Goal: Task Accomplishment & Management: Complete application form

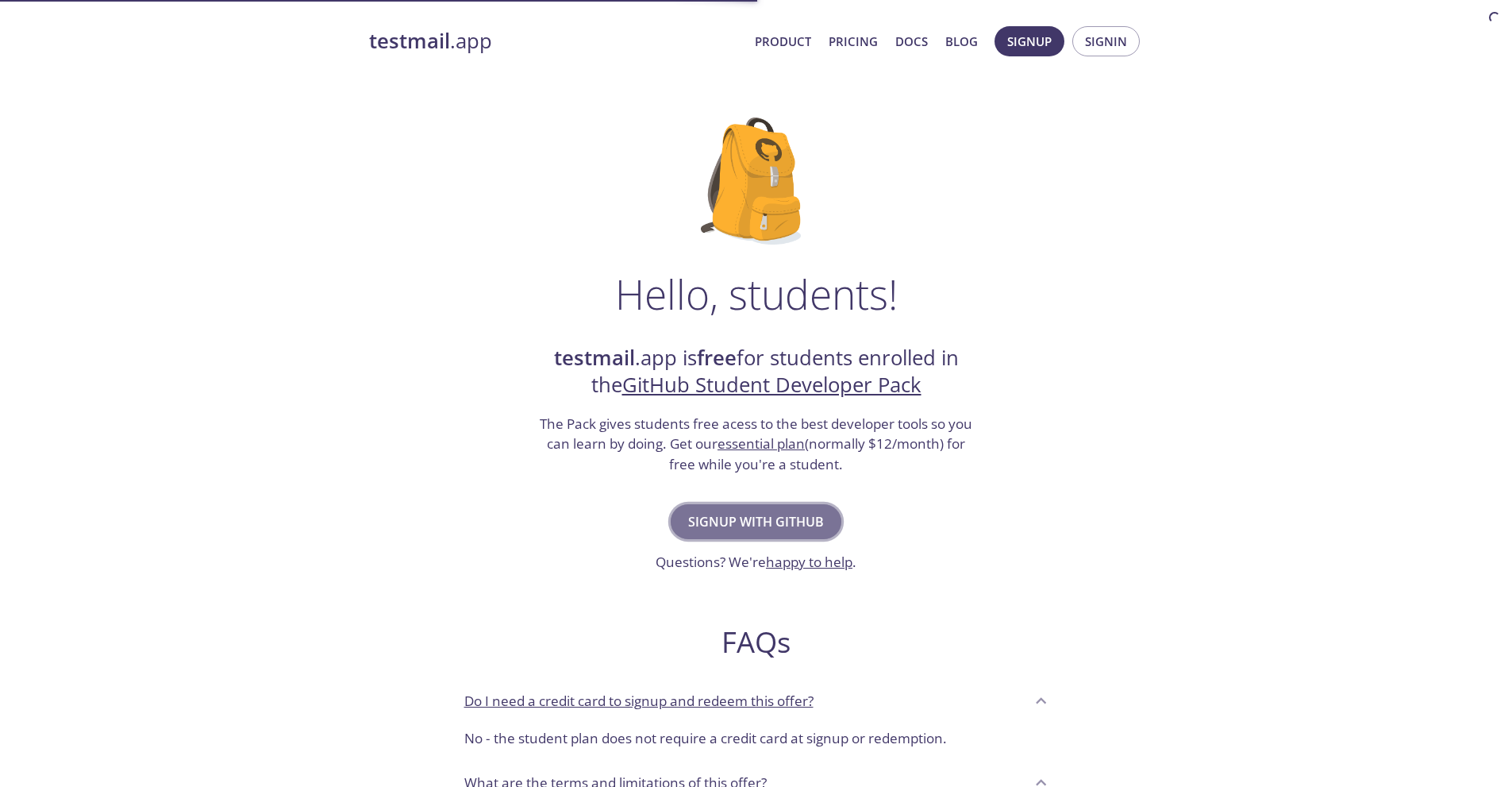
click at [762, 515] on span "Signup with GitHub" at bounding box center [756, 522] width 136 height 23
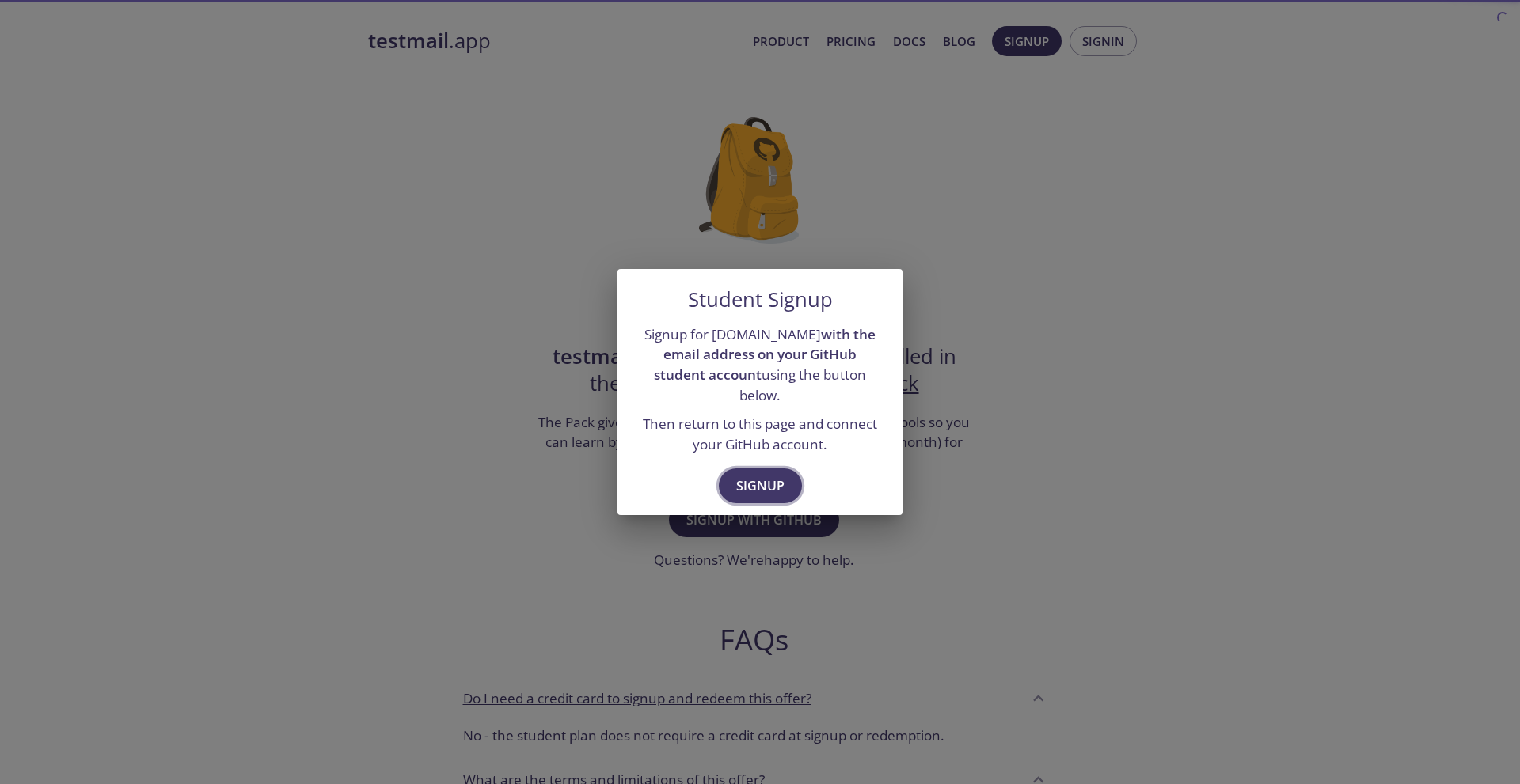
click at [744, 479] on span "Signup" at bounding box center [760, 486] width 48 height 22
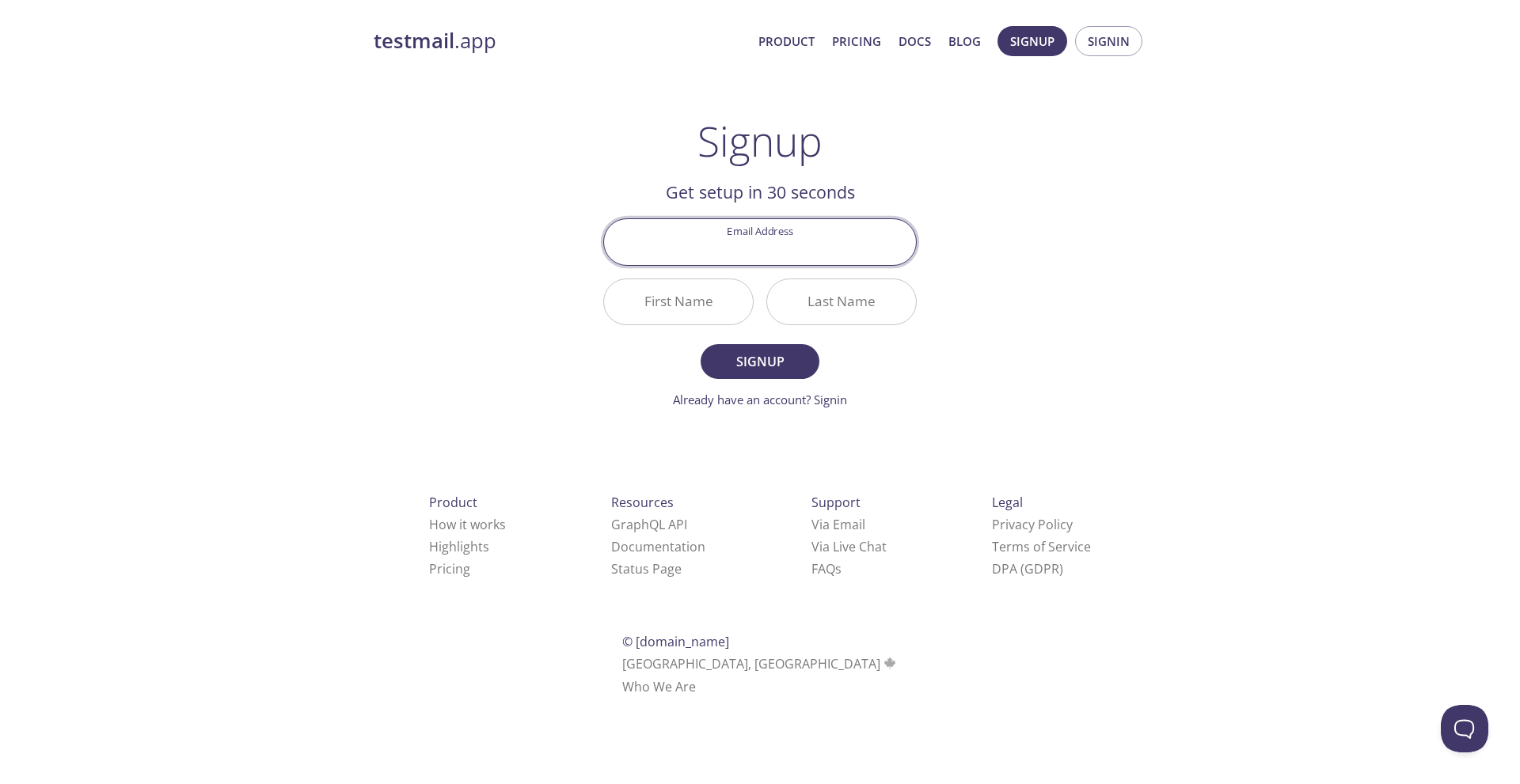
click at [746, 253] on input "Email Address" at bounding box center [760, 242] width 312 height 45
type input "[EMAIL_ADDRESS][DOMAIN_NAME]"
click at [753, 354] on span "Signup" at bounding box center [760, 362] width 84 height 22
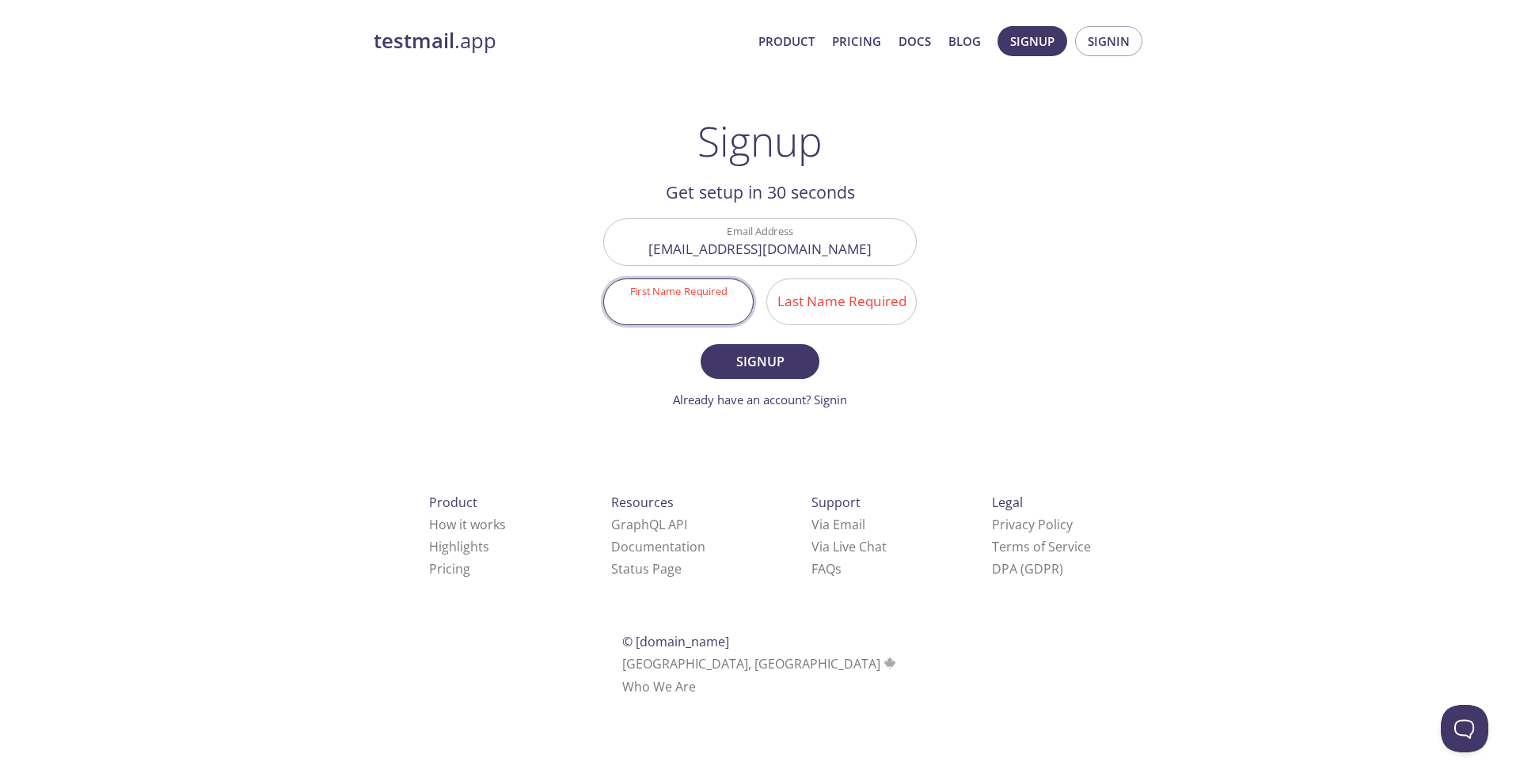
click at [701, 312] on input "First Name Required" at bounding box center [679, 302] width 149 height 45
type input "N"
type input "Zonaid"
click at [813, 282] on input "Last Name Required" at bounding box center [841, 302] width 149 height 45
type input "[PERSON_NAME]"
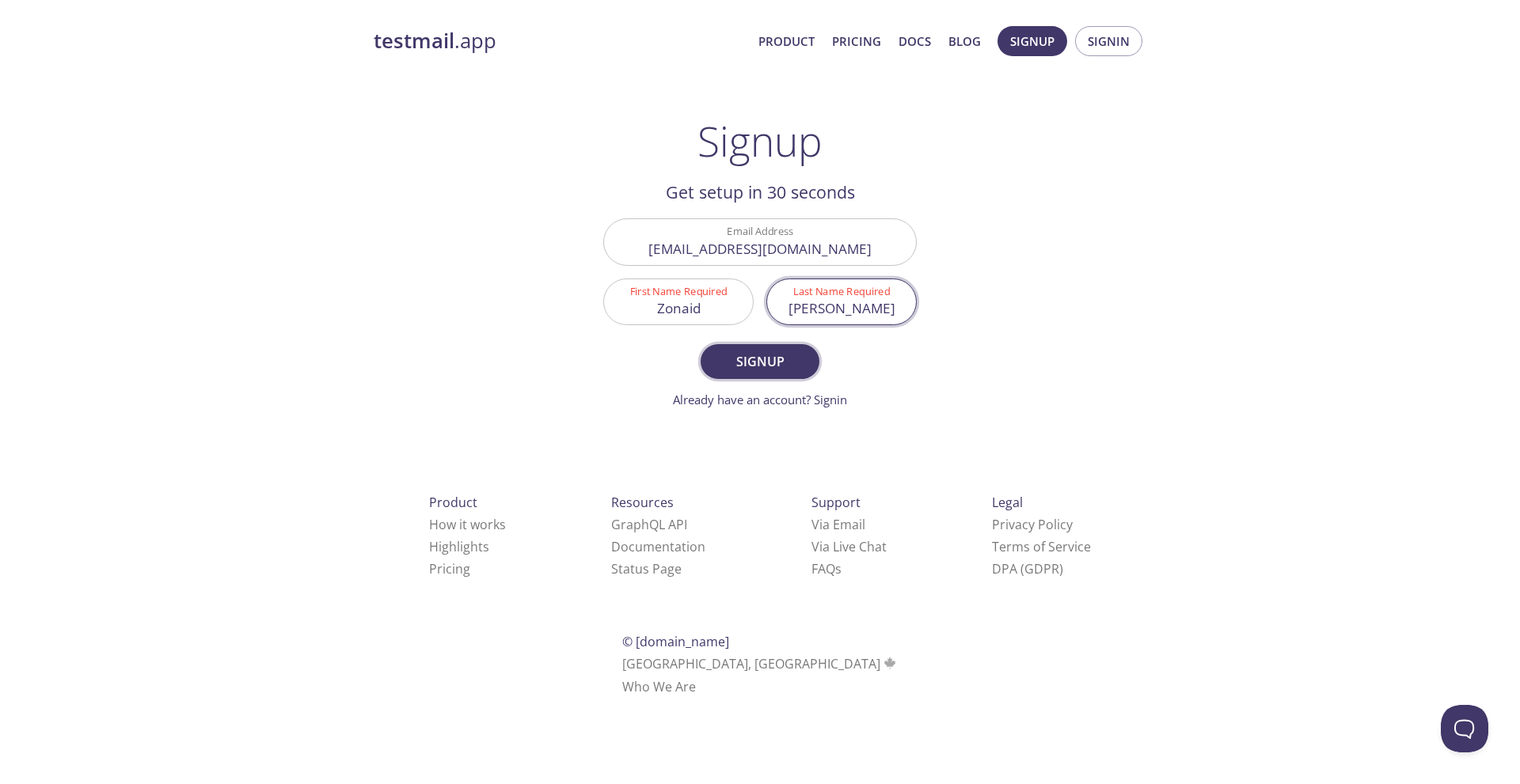
click at [763, 360] on span "Signup" at bounding box center [760, 362] width 84 height 22
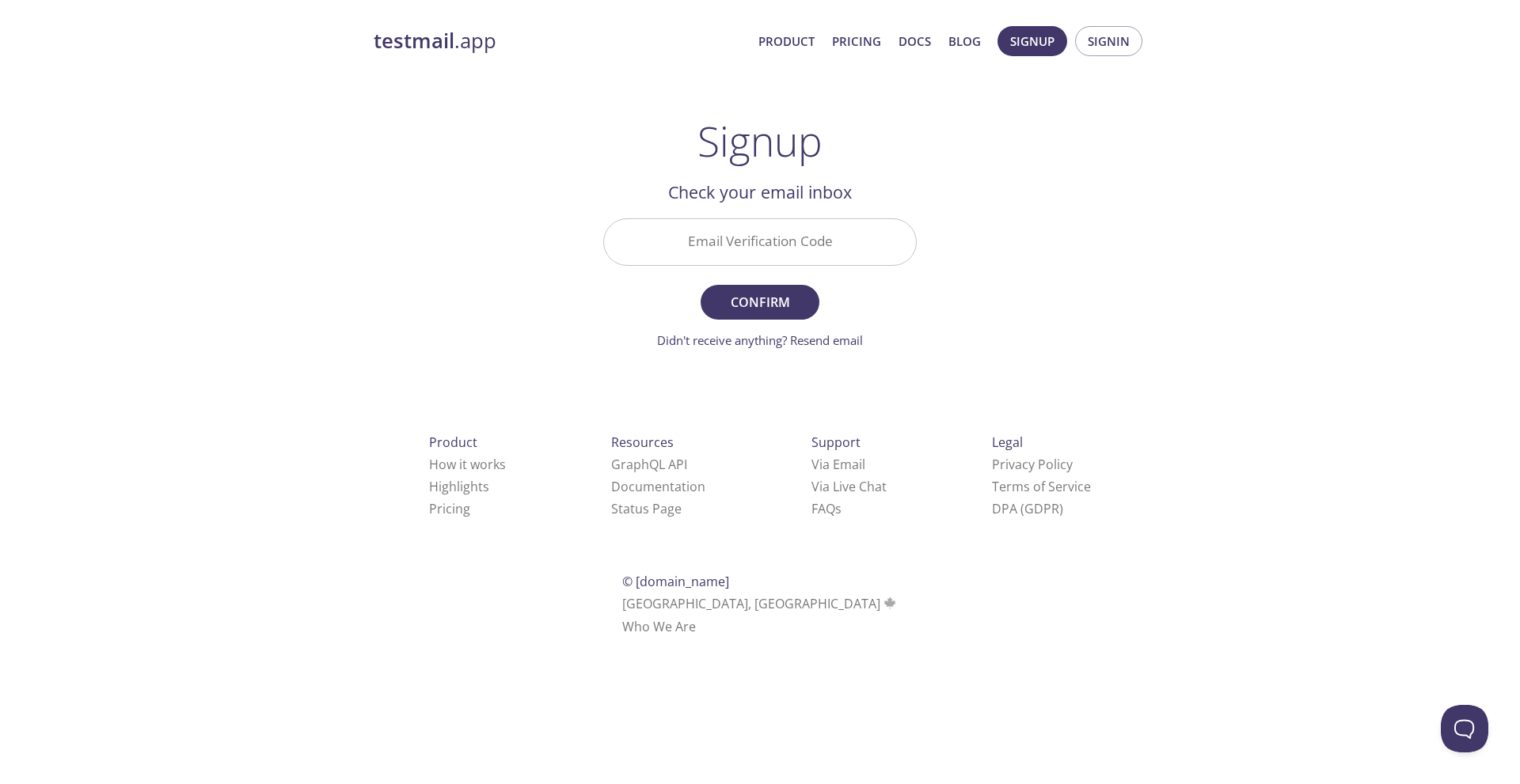
click at [790, 234] on input "Email Verification Code" at bounding box center [760, 242] width 312 height 45
paste input "V125MWZ"
type input "V125MWZ"
click at [752, 299] on span "Confirm" at bounding box center [760, 303] width 84 height 22
